Goal: Information Seeking & Learning: Learn about a topic

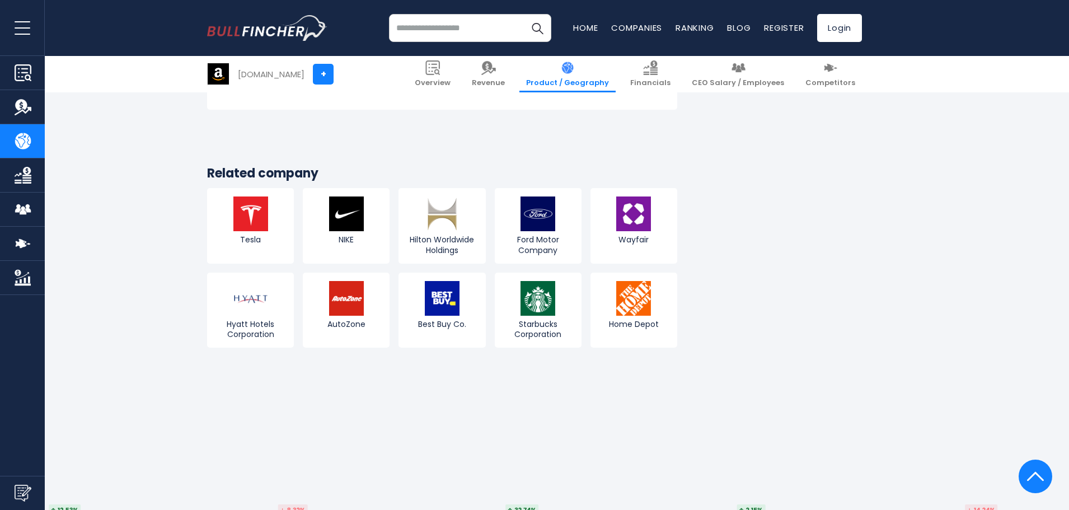
scroll to position [2184, 0]
click at [450, 202] on img at bounding box center [442, 213] width 35 height 35
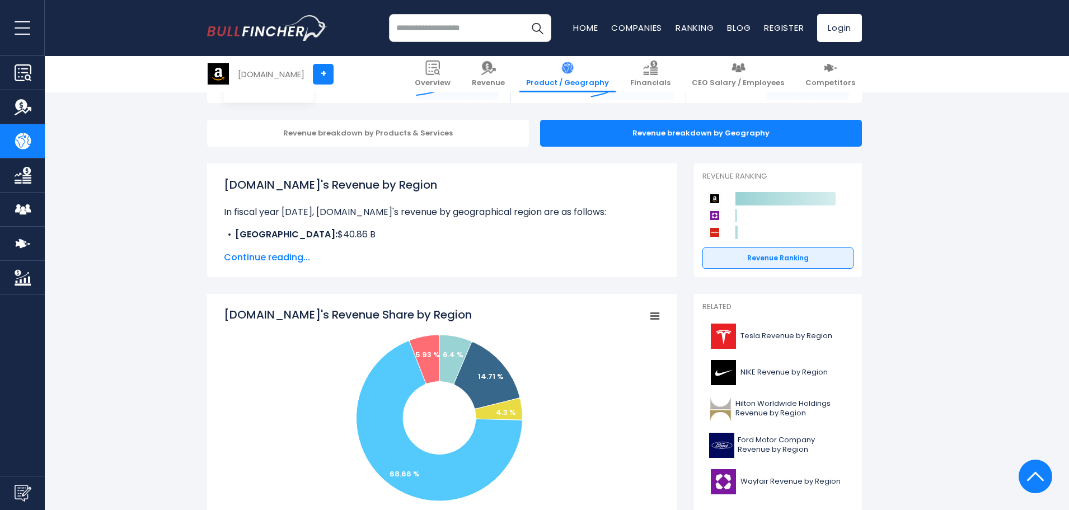
scroll to position [0, 0]
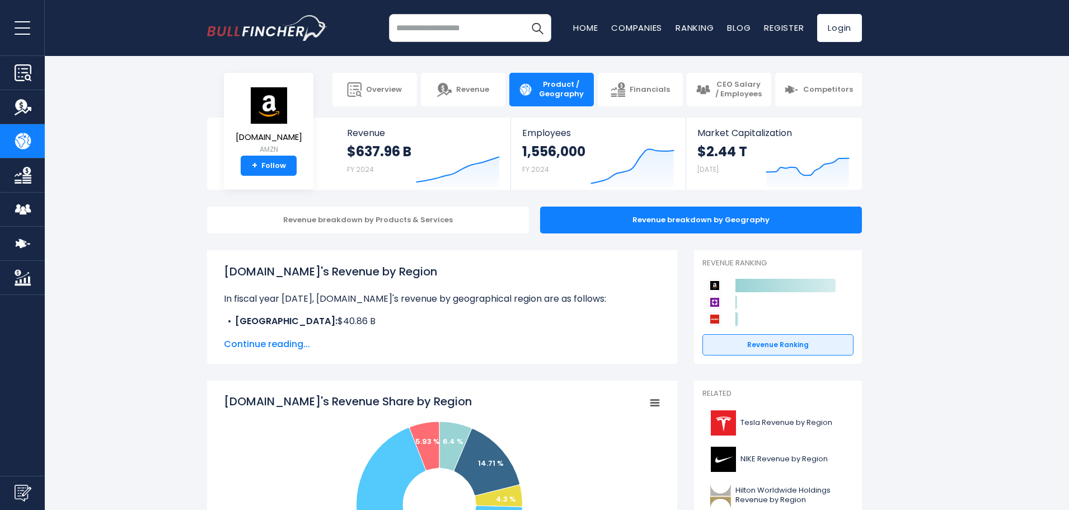
click at [472, 44] on div "Recent searches Trending searches Apple Overview" at bounding box center [534, 28] width 655 height 56
click at [460, 27] on input "search" at bounding box center [470, 28] width 162 height 28
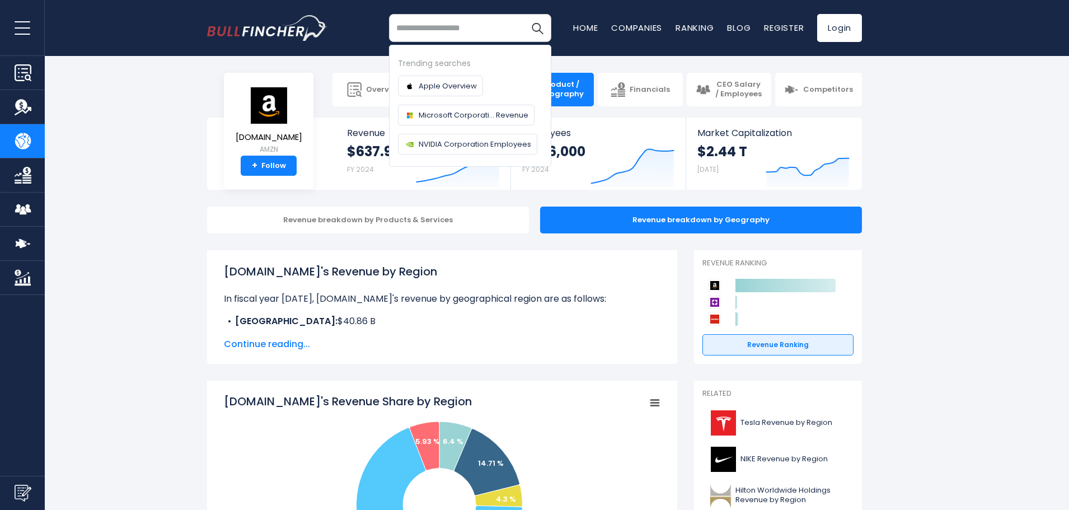
click at [22, 143] on img "Company Product/Geography" at bounding box center [23, 141] width 17 height 17
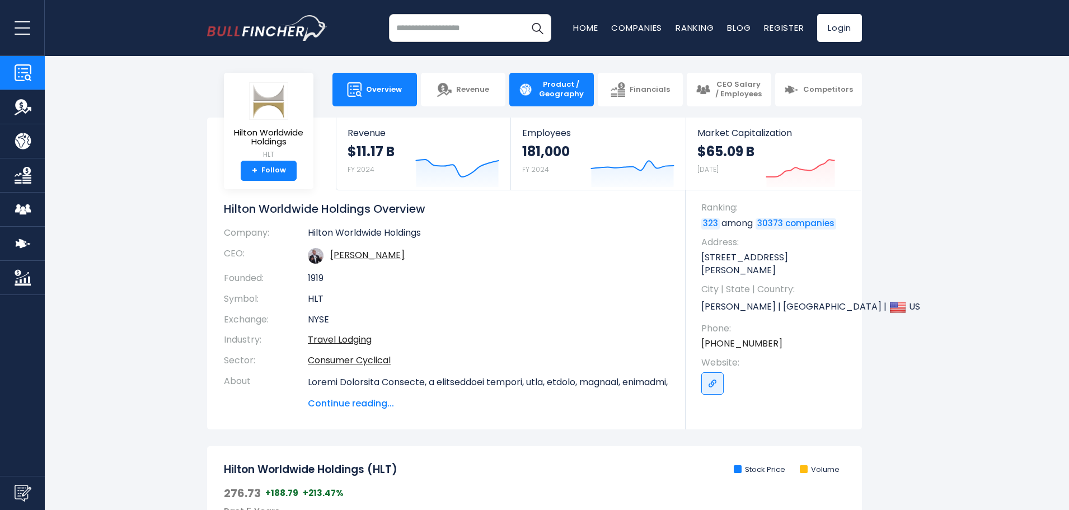
click at [561, 84] on span "Product / Geography" at bounding box center [561, 89] width 48 height 19
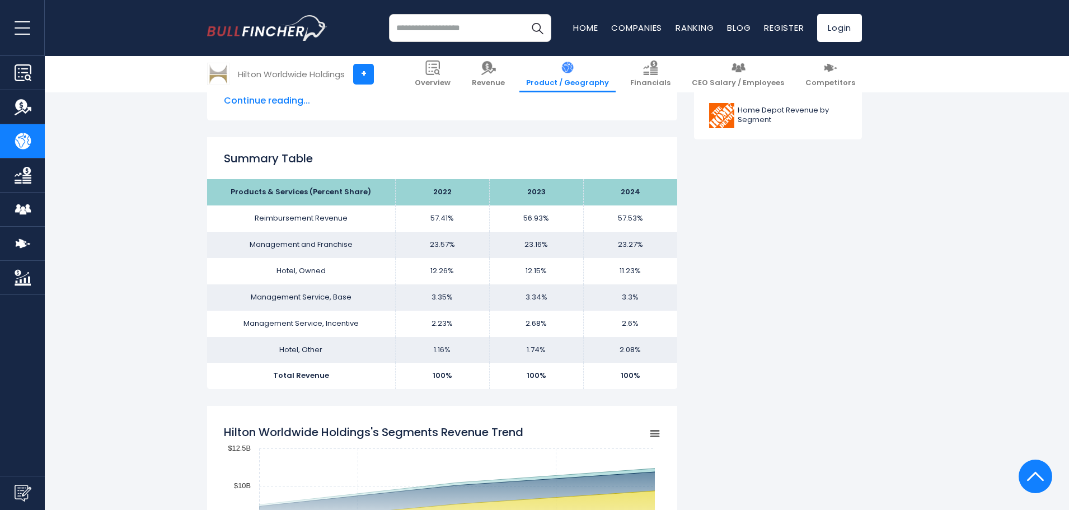
scroll to position [647, 0]
click at [283, 218] on td "Reimbursement Revenue" at bounding box center [301, 218] width 188 height 26
drag, startPoint x: 283, startPoint y: 218, endPoint x: 355, endPoint y: 217, distance: 72.2
click at [355, 217] on td "Reimbursement Revenue" at bounding box center [301, 218] width 188 height 26
copy td "Reimbursement Revenue"
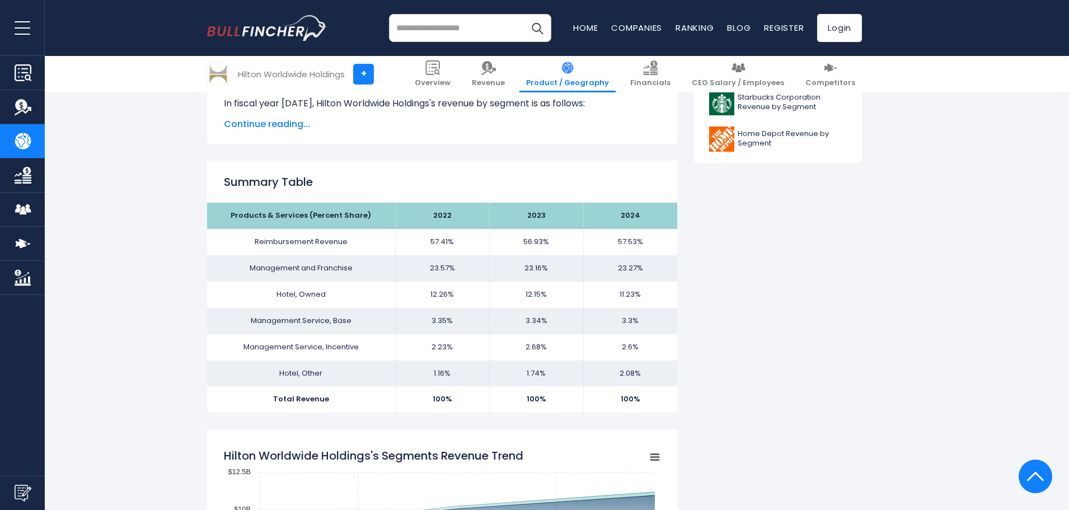
scroll to position [621, 0]
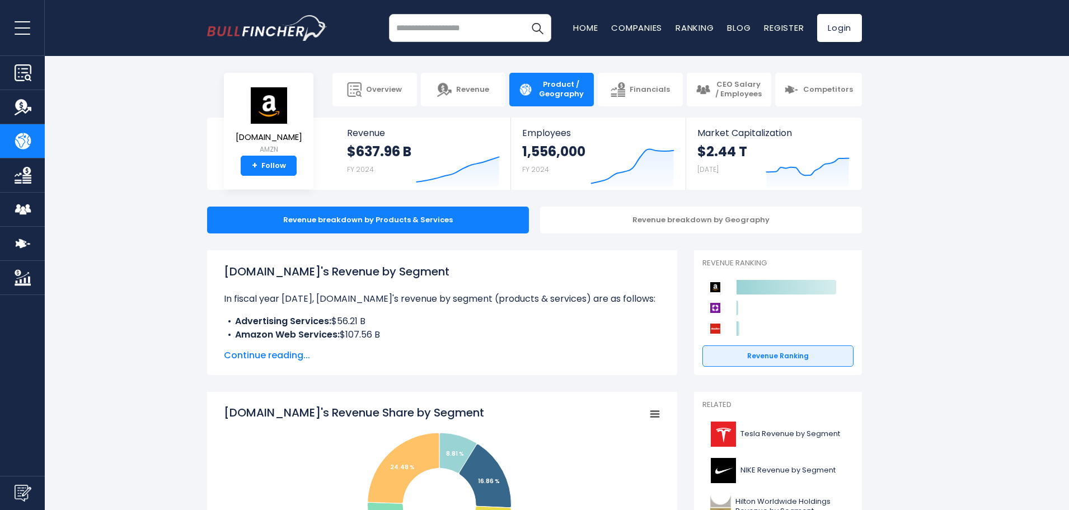
click at [14, 34] on button "open menu" at bounding box center [22, 27] width 45 height 55
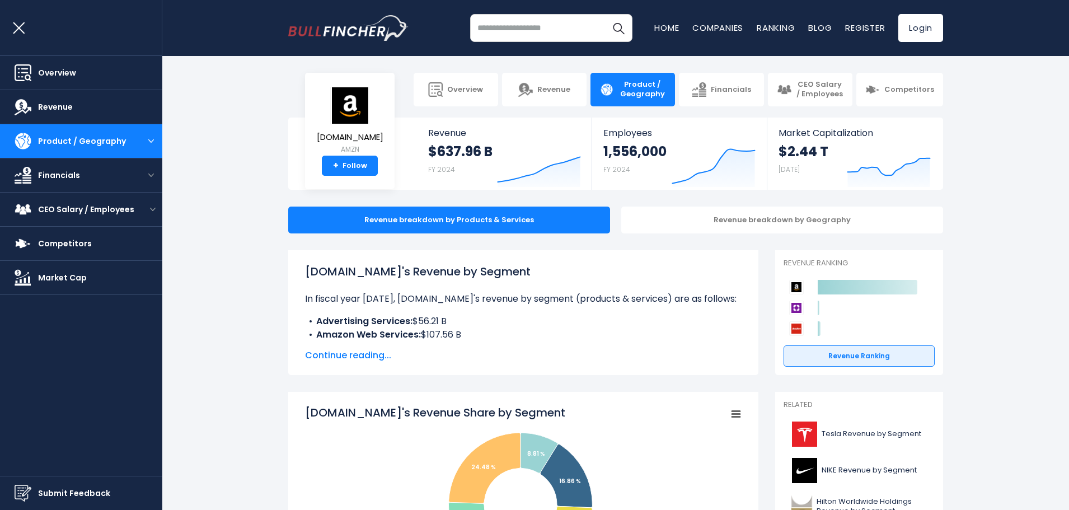
click at [555, 29] on input "search" at bounding box center [551, 28] width 162 height 28
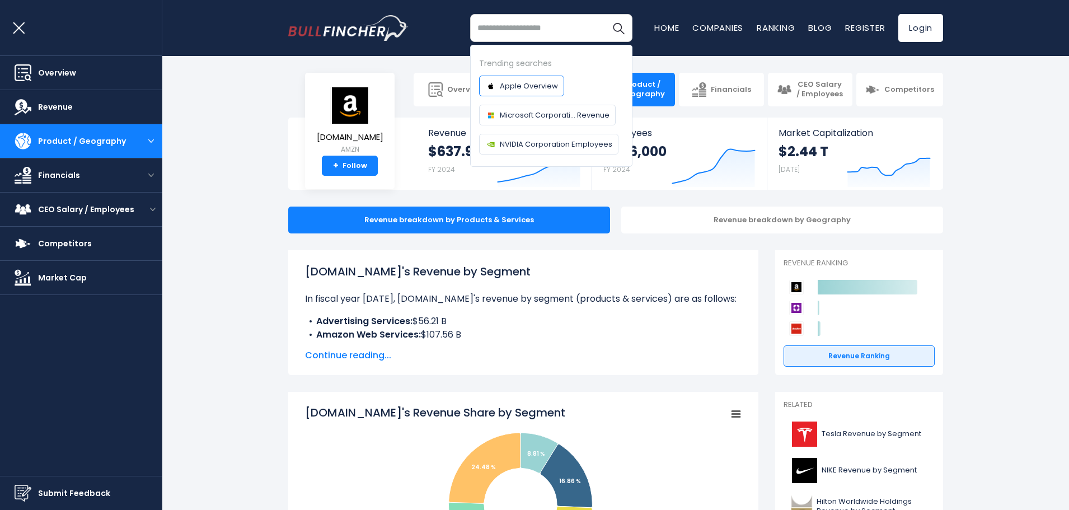
click at [529, 92] on link "Apple Overview" at bounding box center [521, 86] width 85 height 21
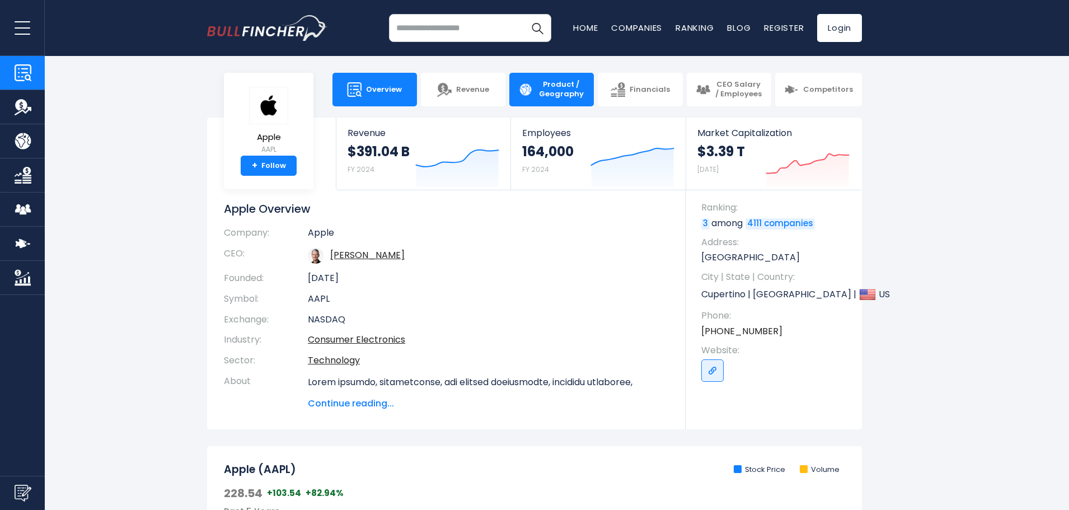
click at [567, 90] on span "Product / Geography" at bounding box center [561, 89] width 48 height 19
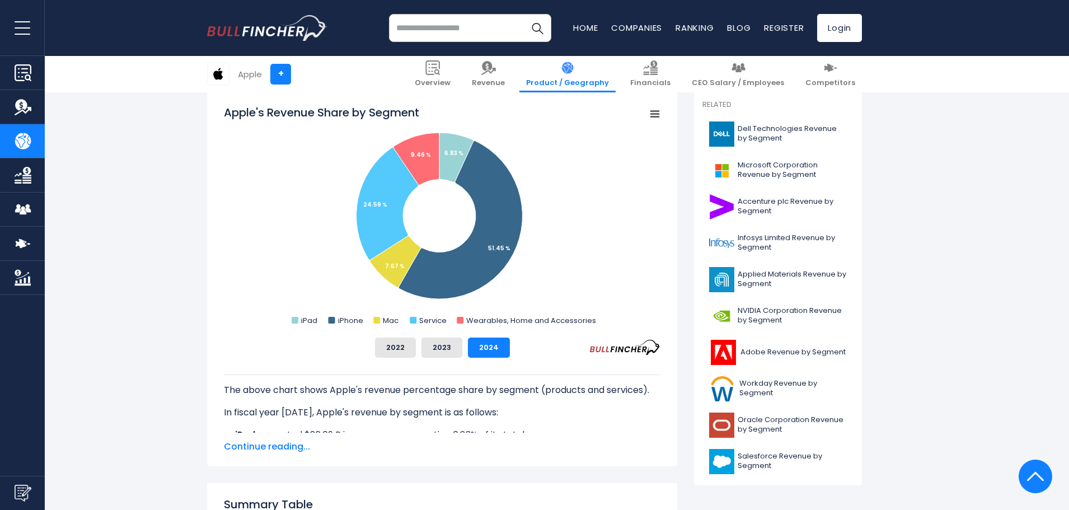
scroll to position [418, 0]
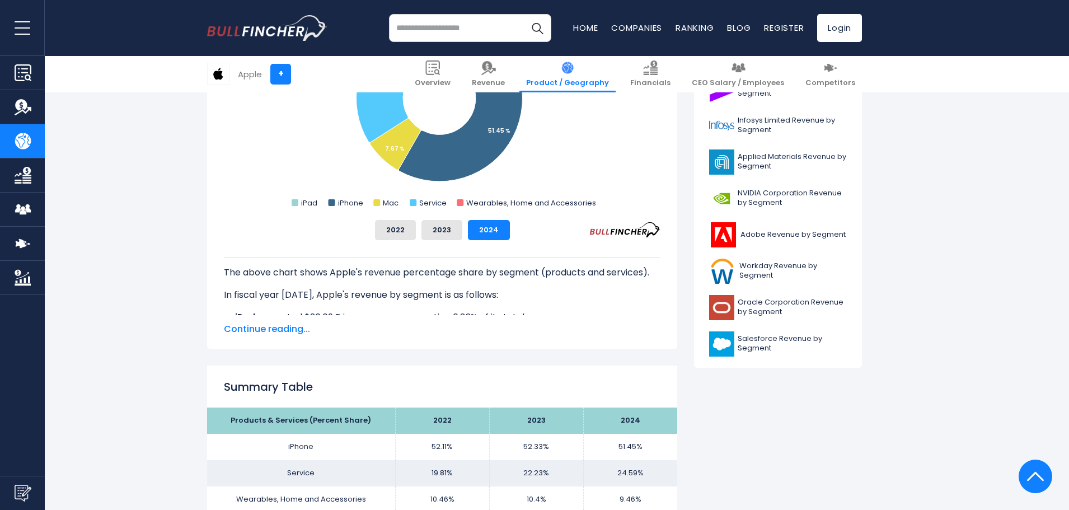
click at [285, 323] on span "Continue reading..." at bounding box center [442, 328] width 437 height 13
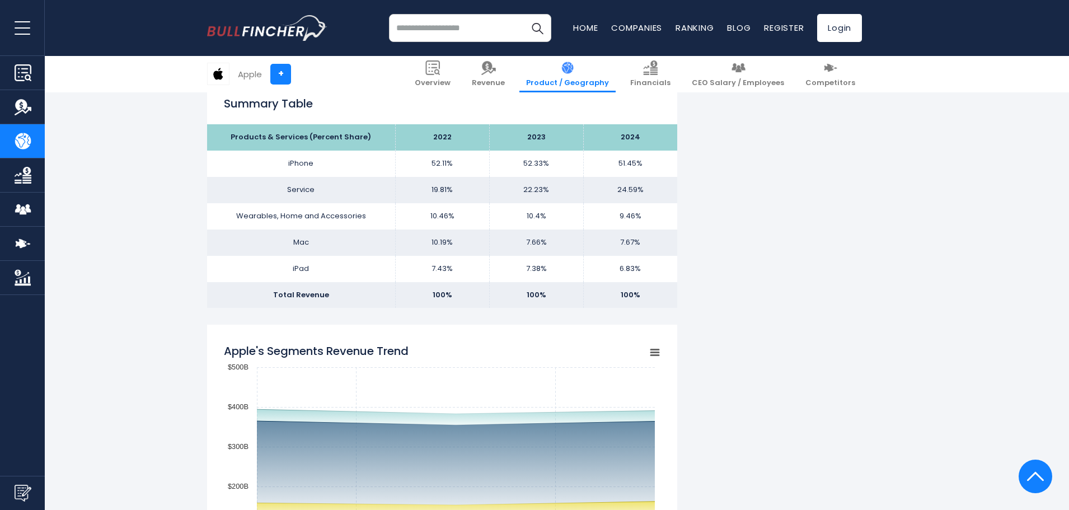
scroll to position [818, 0]
